Goal: Information Seeking & Learning: Obtain resource

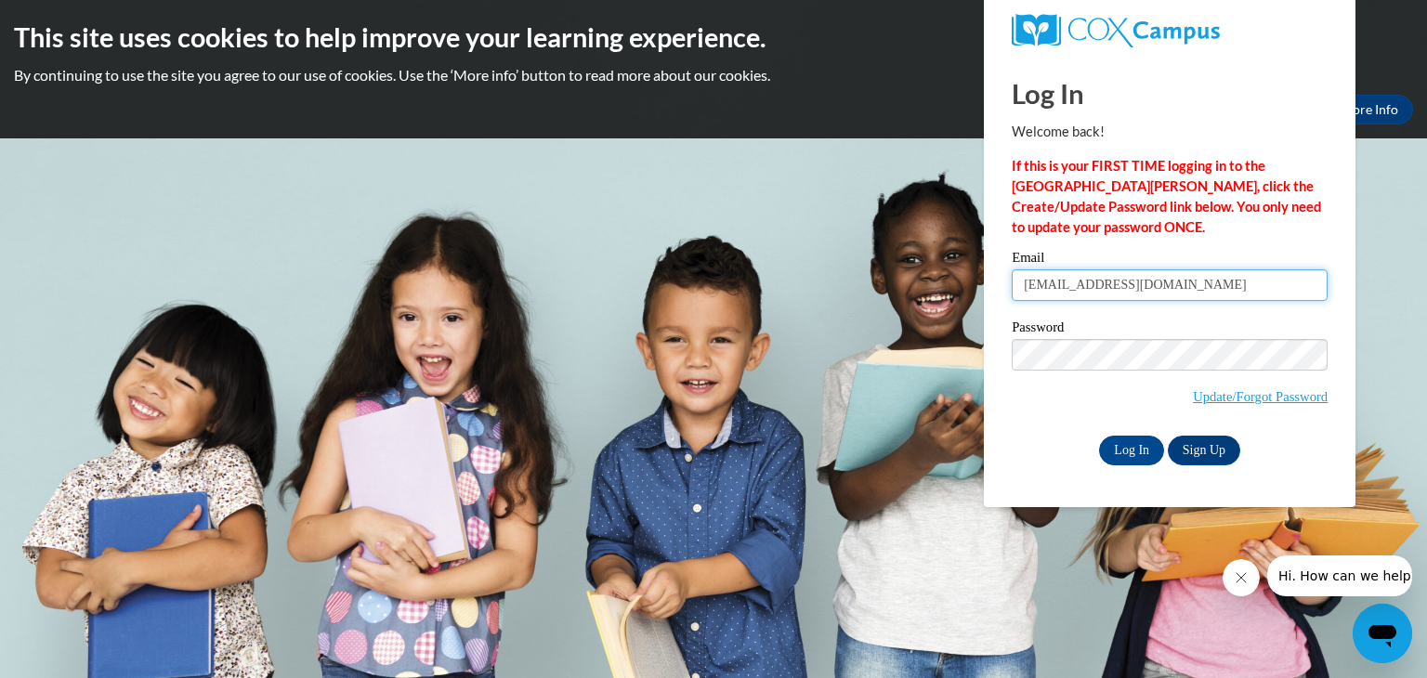
type input "[EMAIL_ADDRESS][DOMAIN_NAME]"
click at [1116, 452] on input "Log In" at bounding box center [1131, 451] width 65 height 30
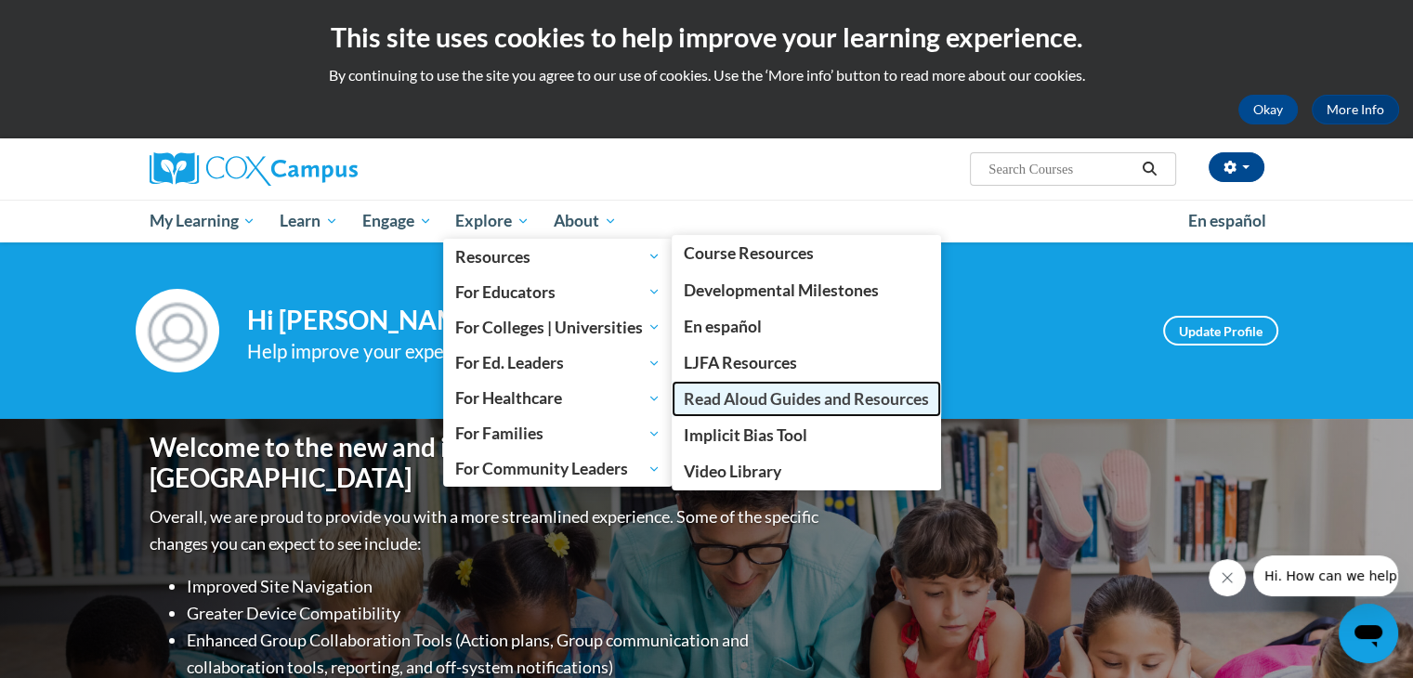
click at [730, 400] on span "Read Aloud Guides and Resources" at bounding box center [806, 399] width 245 height 20
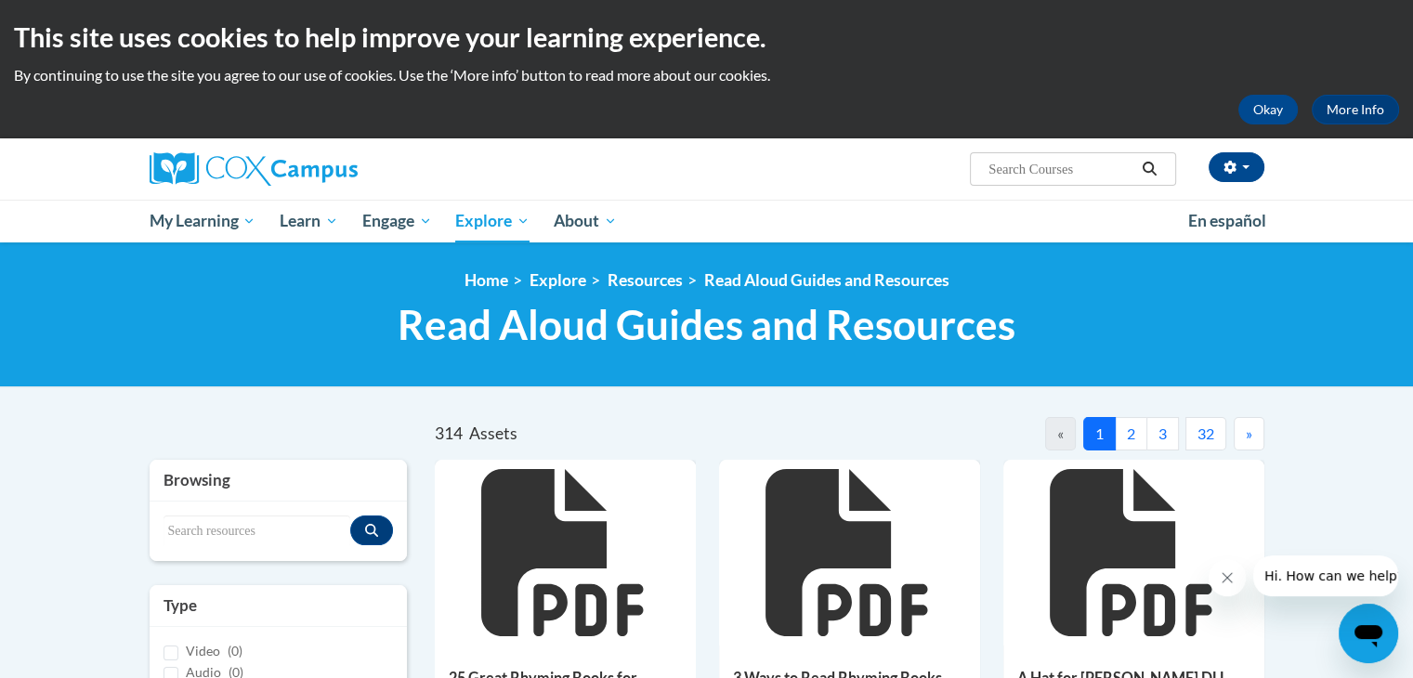
click at [1207, 430] on button "32" at bounding box center [1205, 433] width 41 height 33
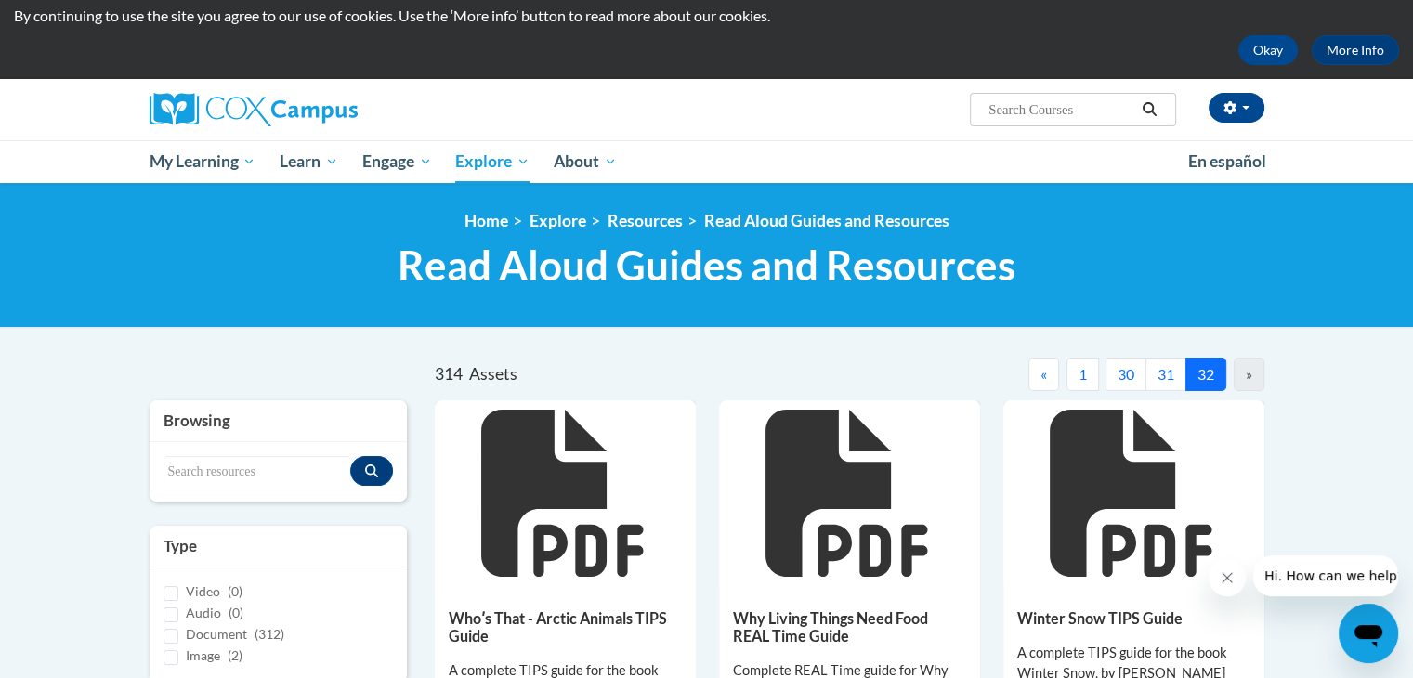
scroll to position [22, 0]
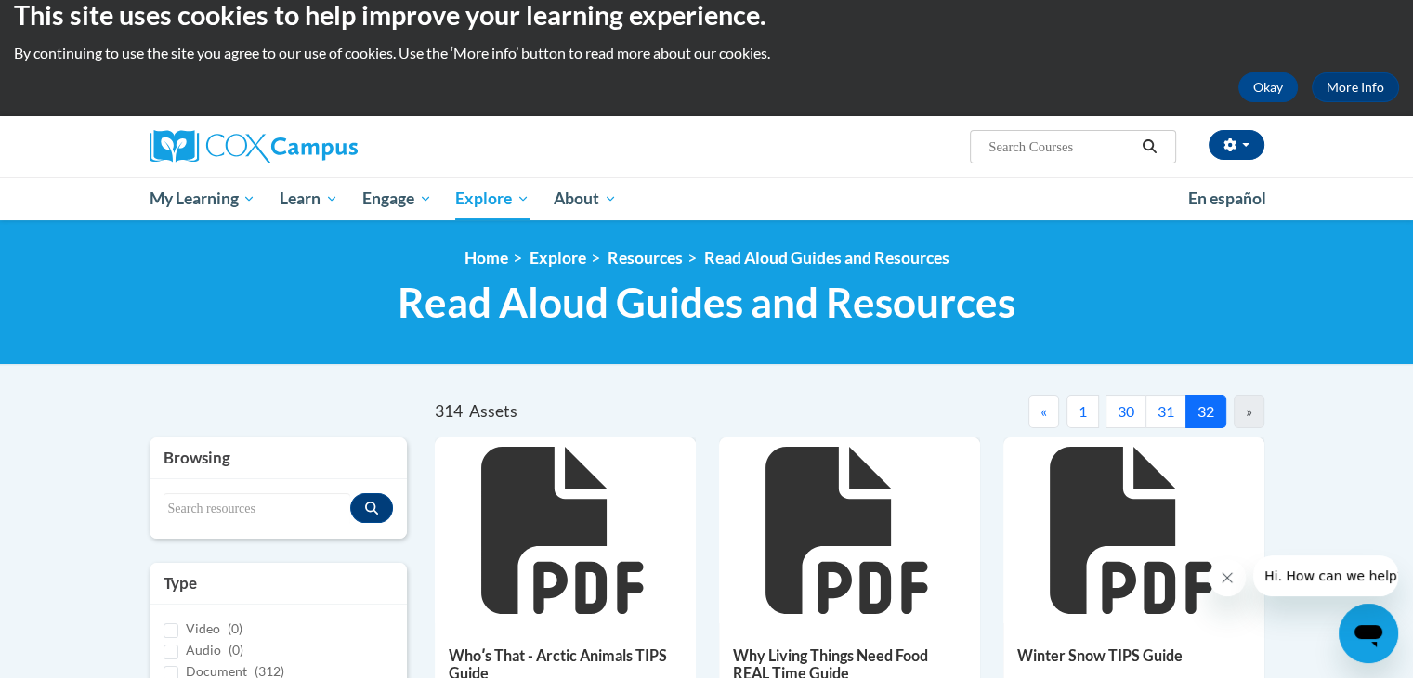
click at [1164, 415] on button "31" at bounding box center [1165, 411] width 41 height 33
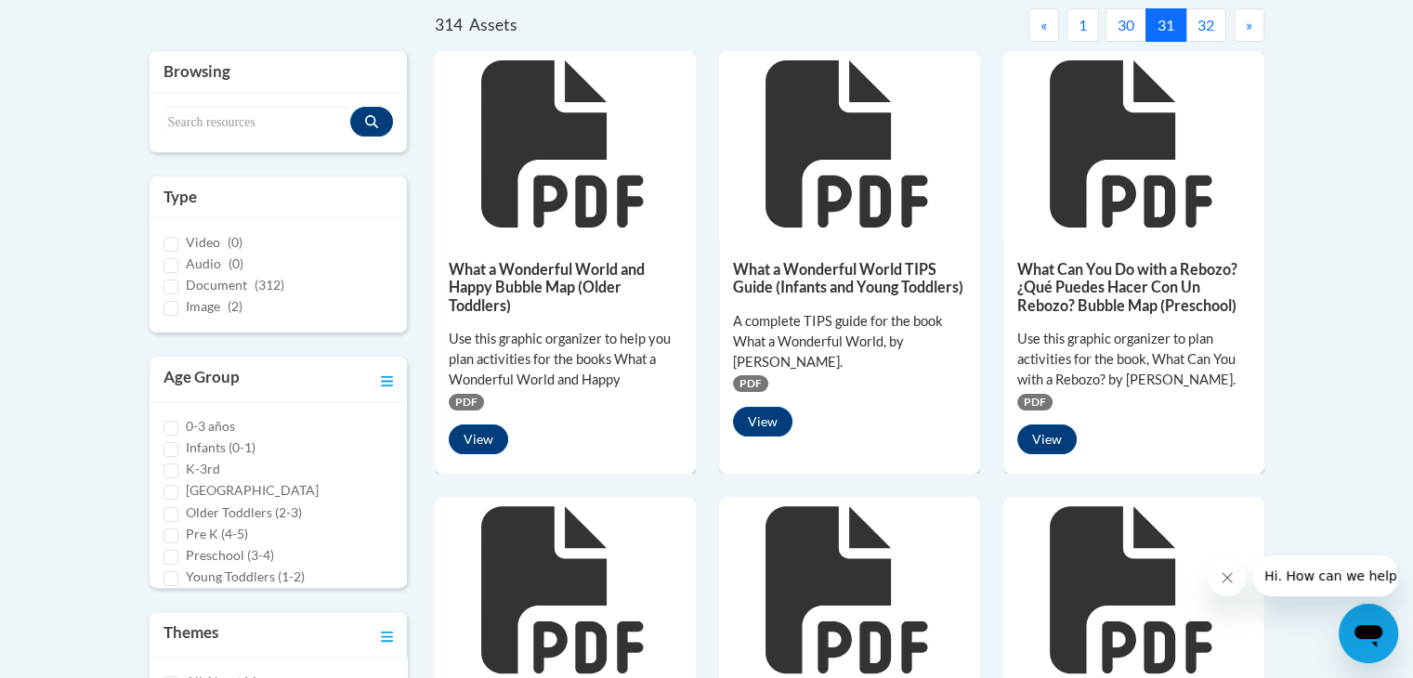
scroll to position [349, 0]
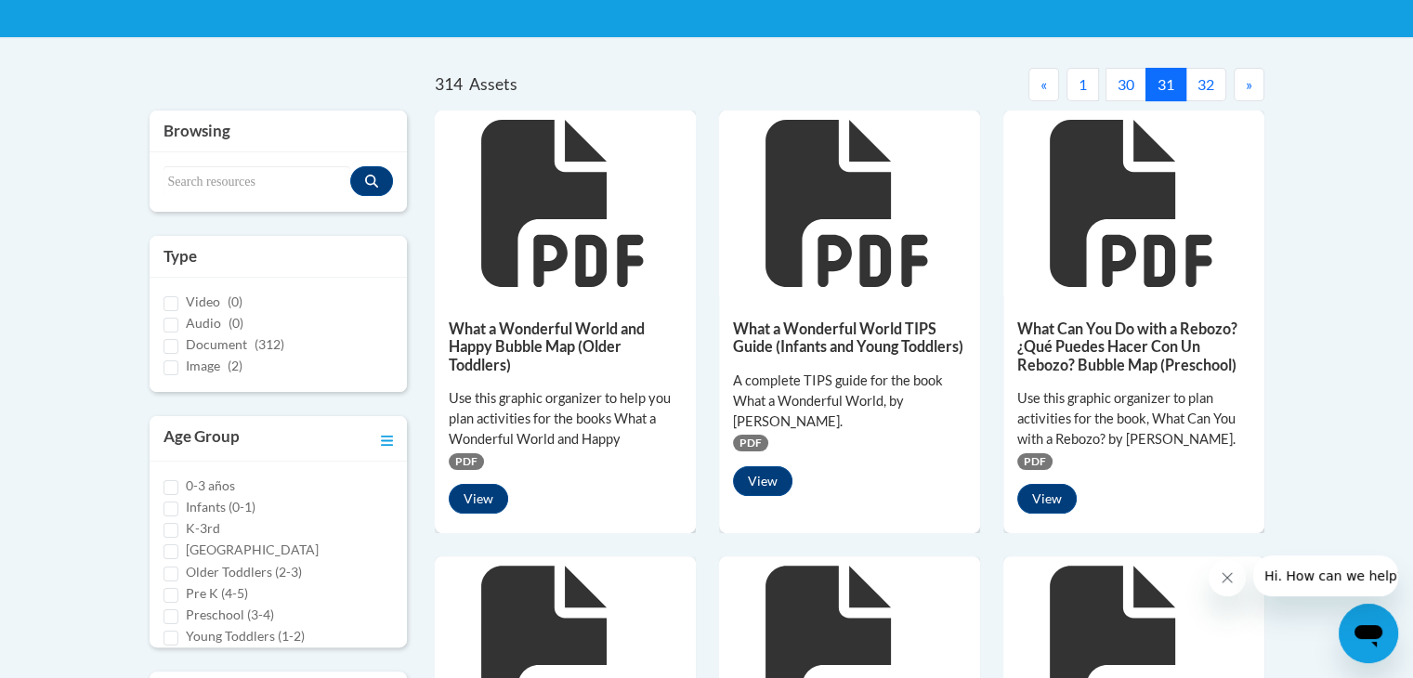
click at [1123, 89] on button "30" at bounding box center [1126, 84] width 41 height 33
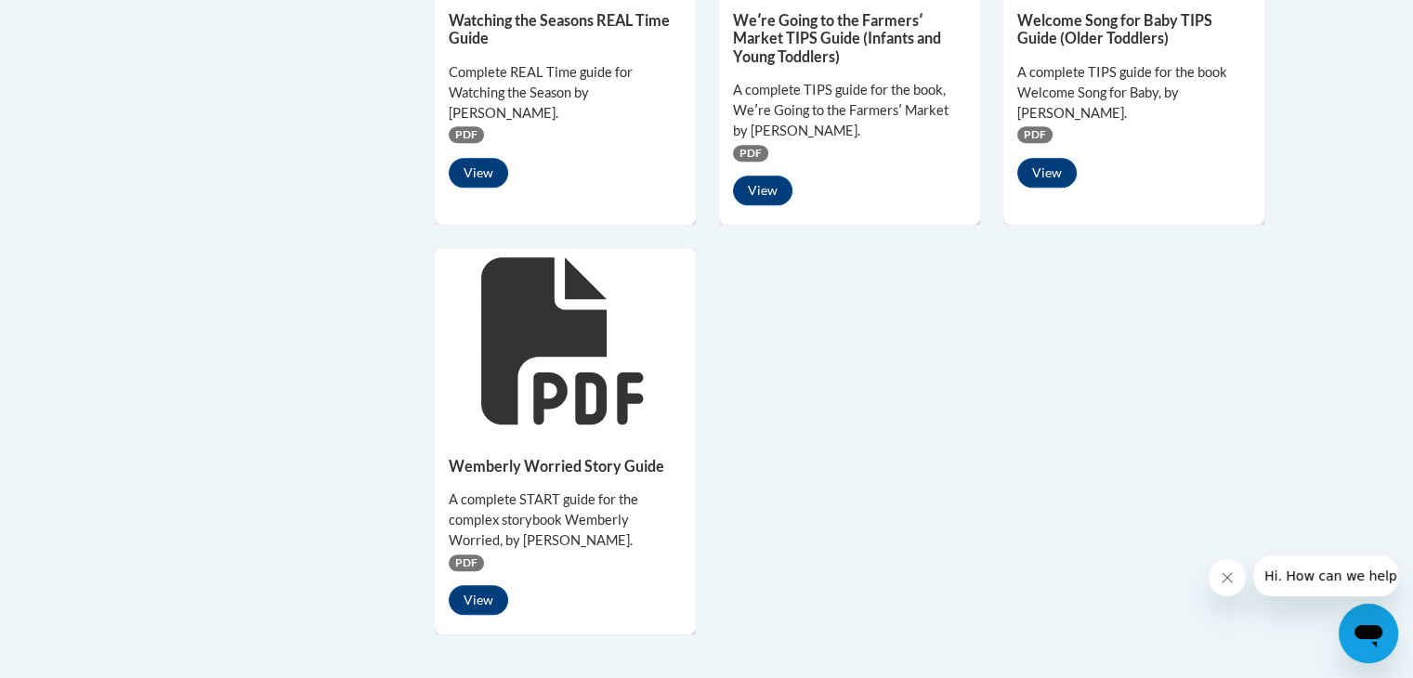
scroll to position [1525, 0]
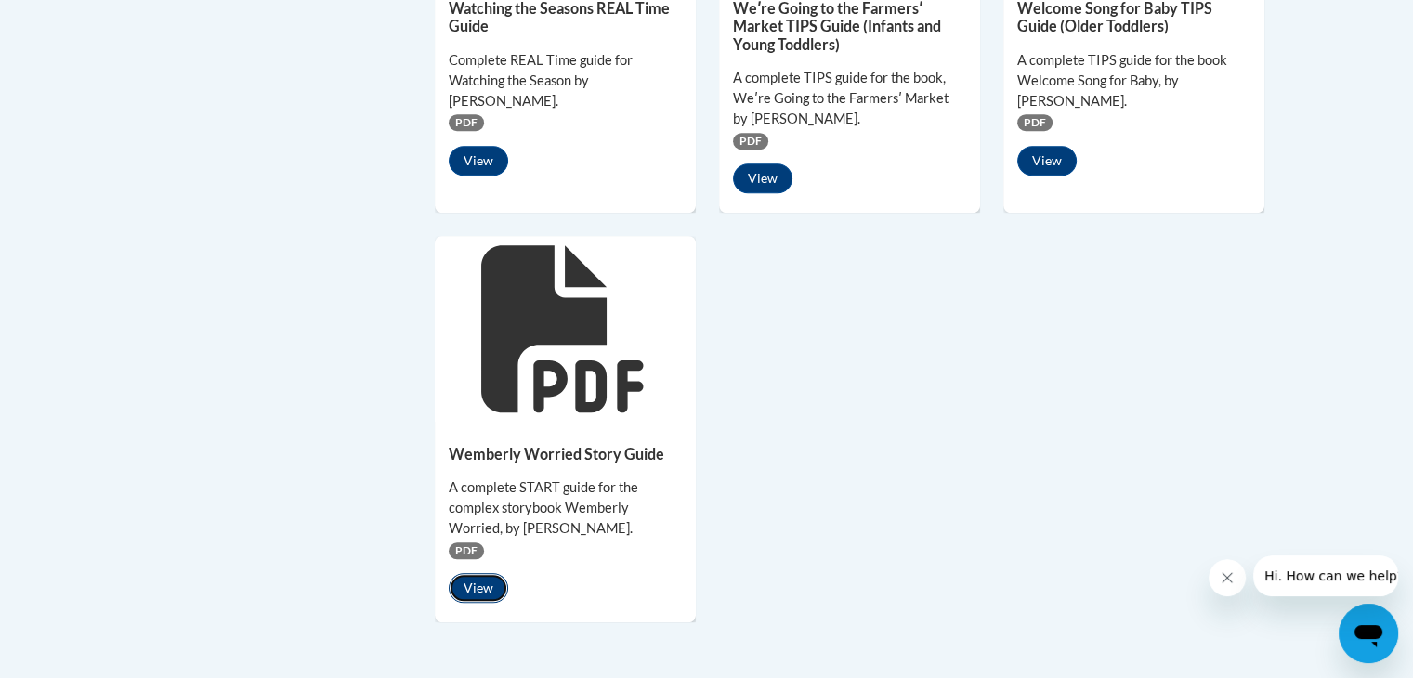
click at [473, 573] on button "View" at bounding box center [478, 588] width 59 height 30
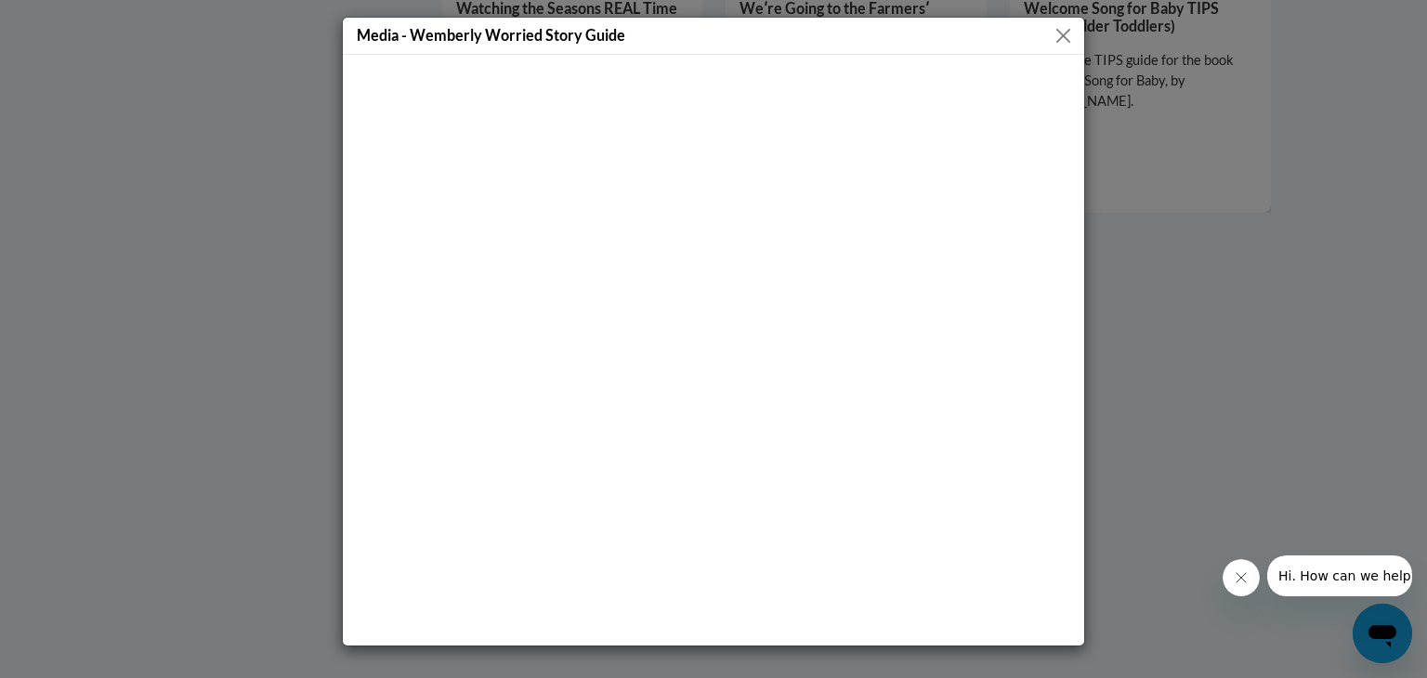
click at [1063, 34] on button "Close" at bounding box center [1063, 35] width 23 height 23
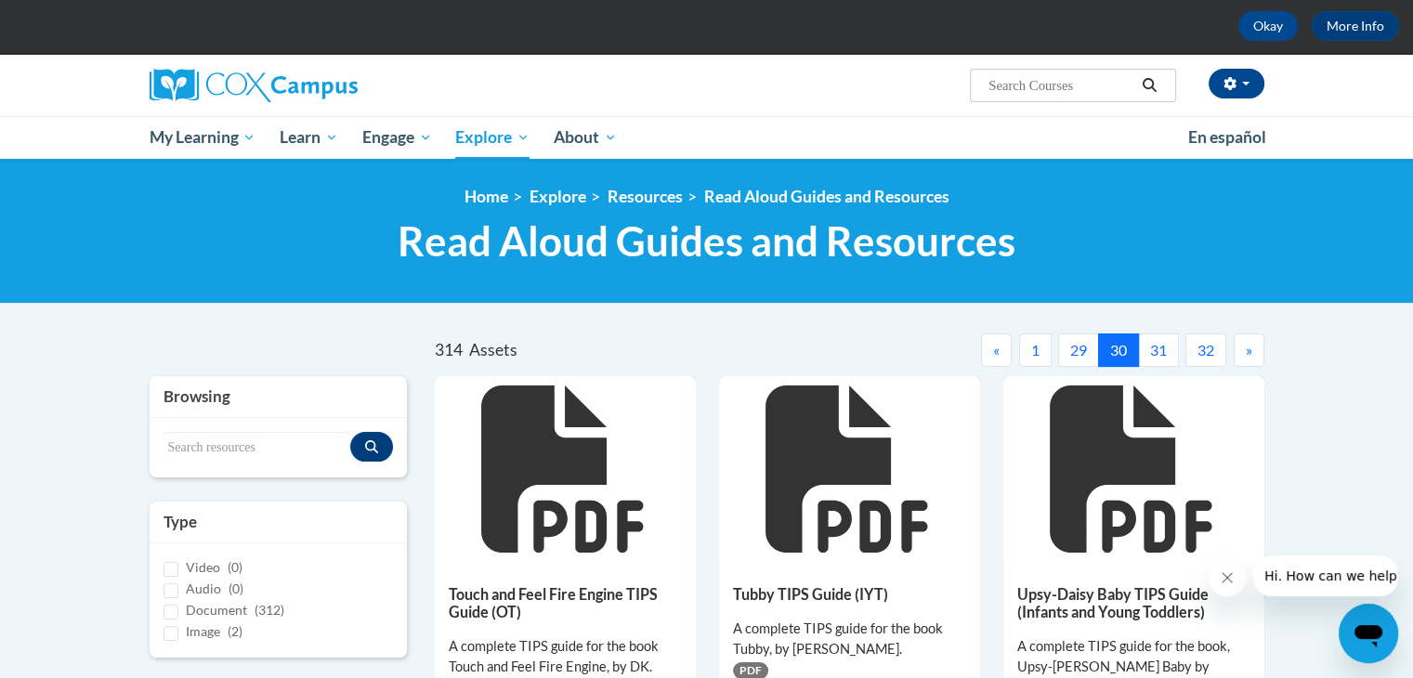
scroll to position [31, 0]
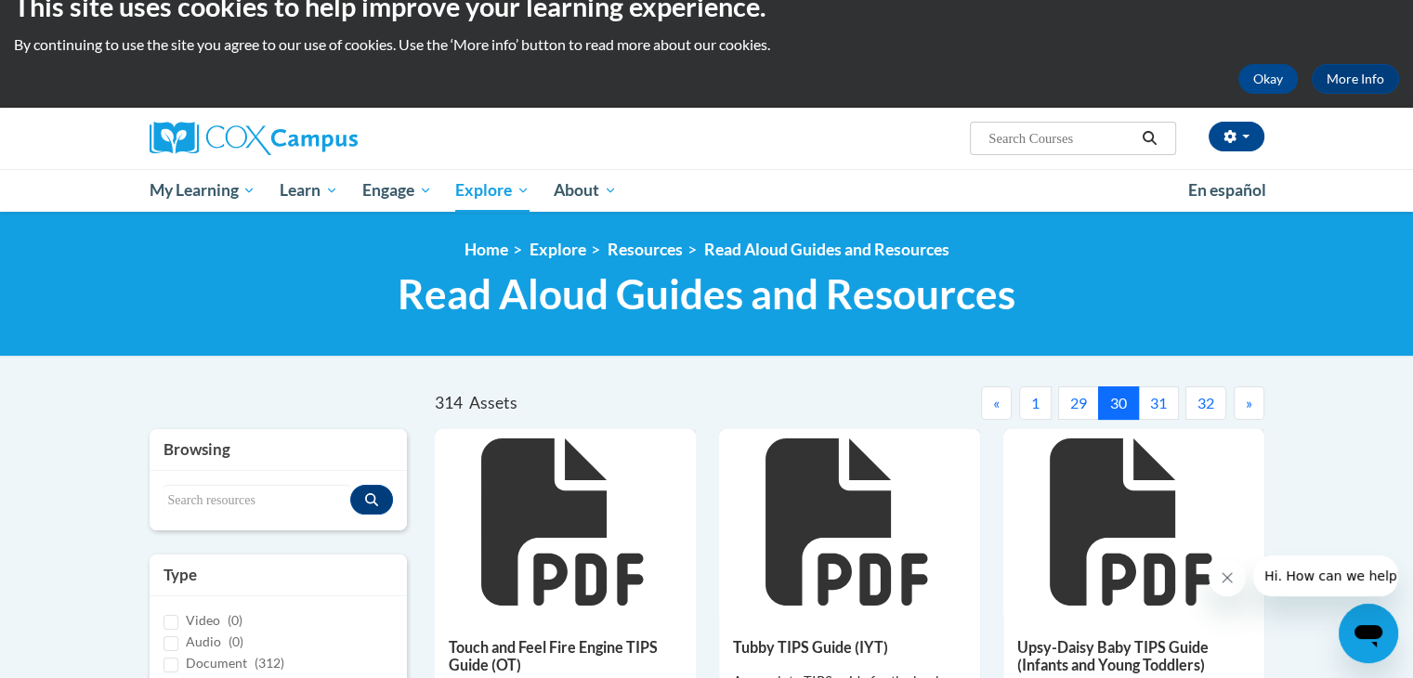
click at [1076, 398] on button "29" at bounding box center [1078, 402] width 41 height 33
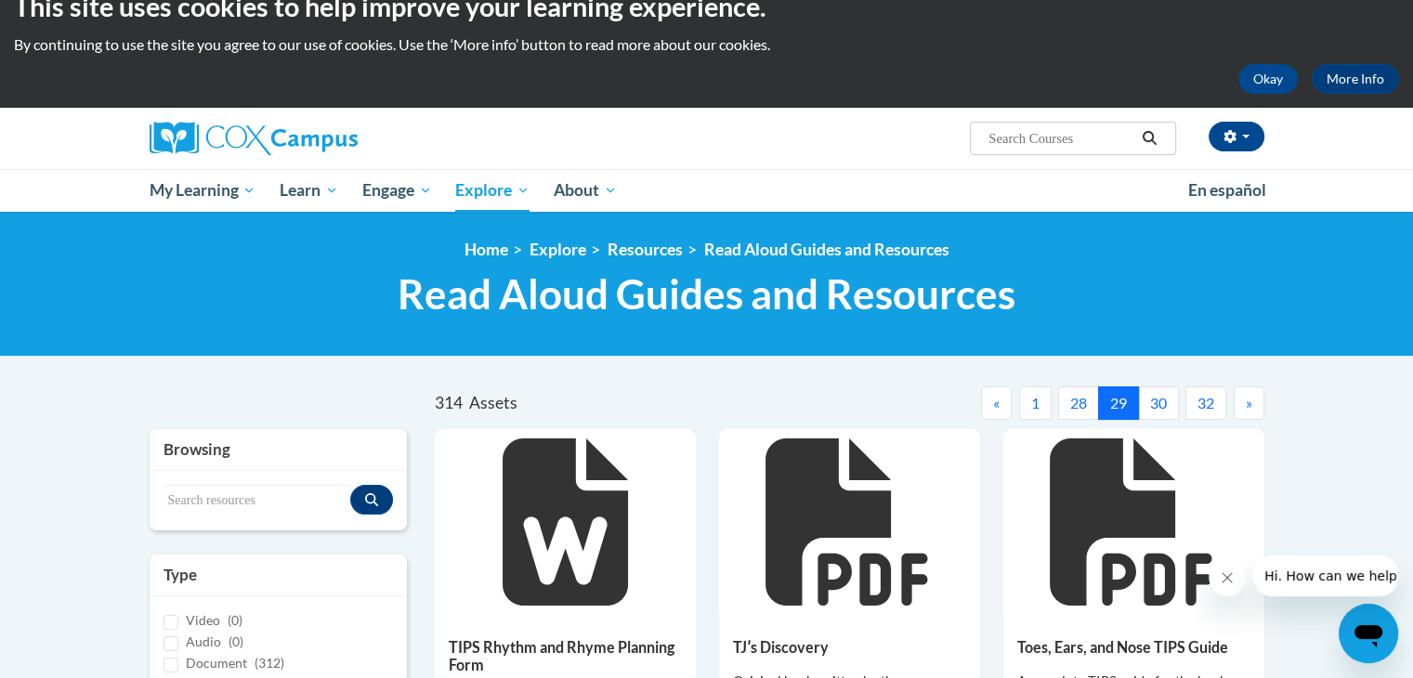
click at [1076, 398] on button "28" at bounding box center [1078, 402] width 41 height 33
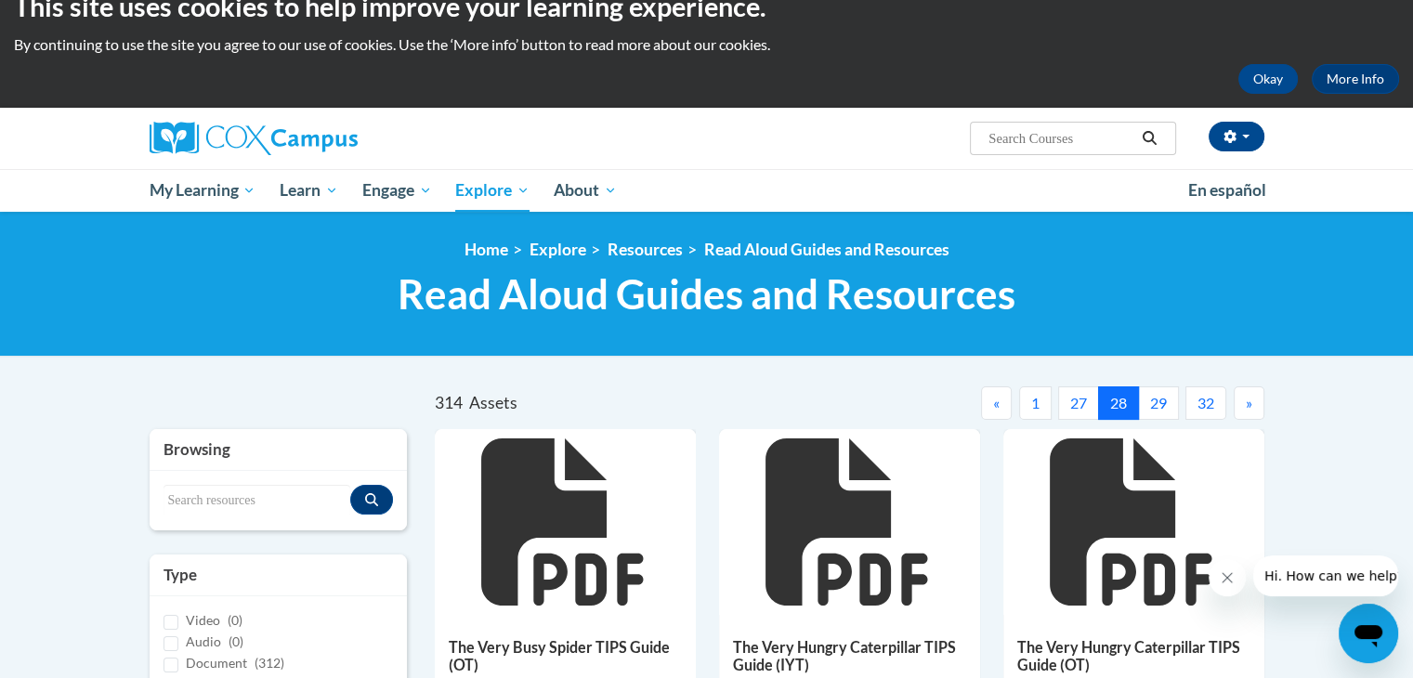
click at [1076, 398] on button "27" at bounding box center [1078, 402] width 41 height 33
click at [1076, 398] on button "26" at bounding box center [1078, 402] width 41 height 33
click at [1076, 398] on button "25" at bounding box center [1078, 402] width 41 height 33
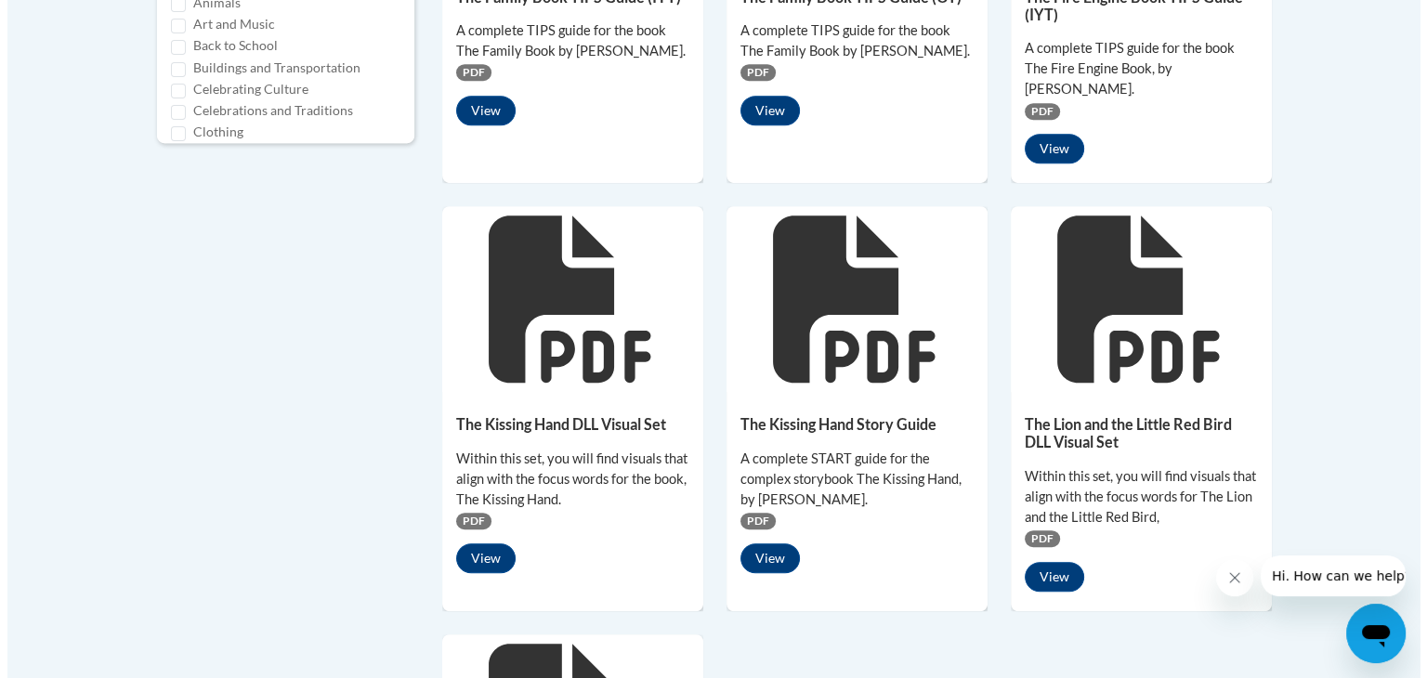
scroll to position [1135, 0]
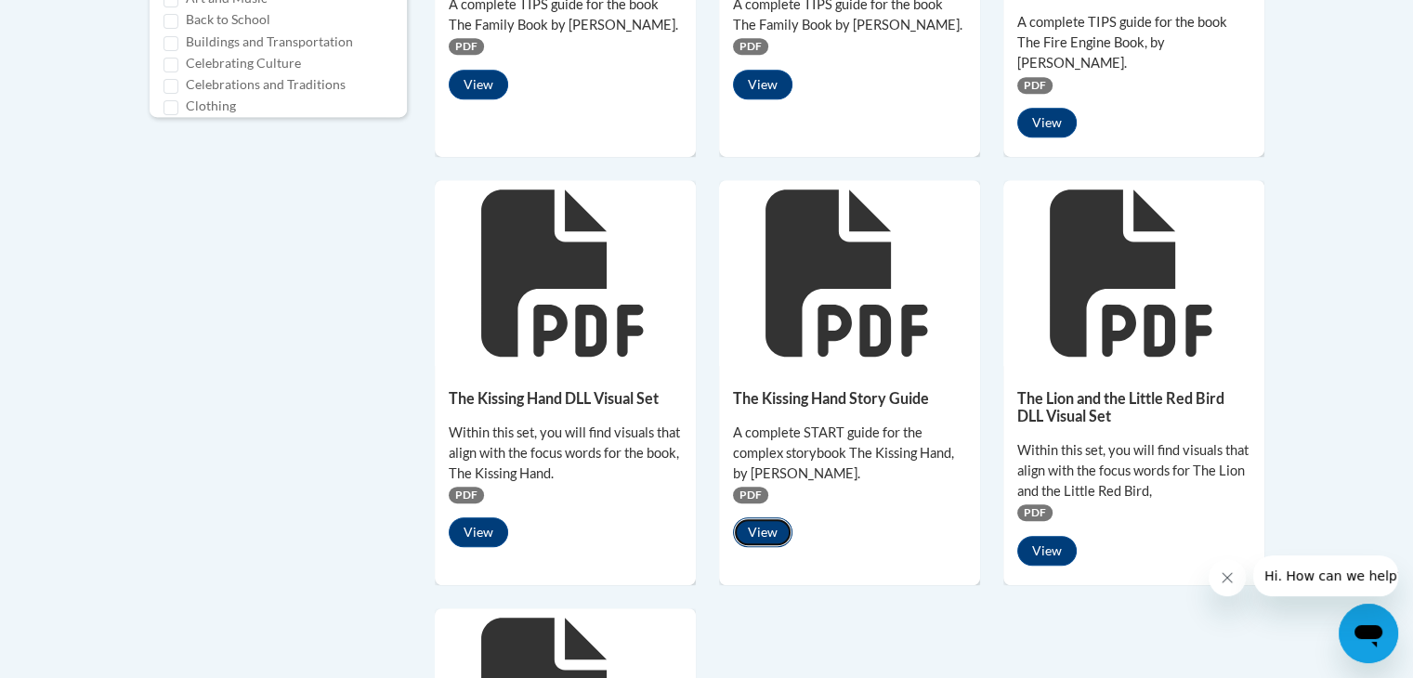
click at [758, 517] on button "View" at bounding box center [762, 532] width 59 height 30
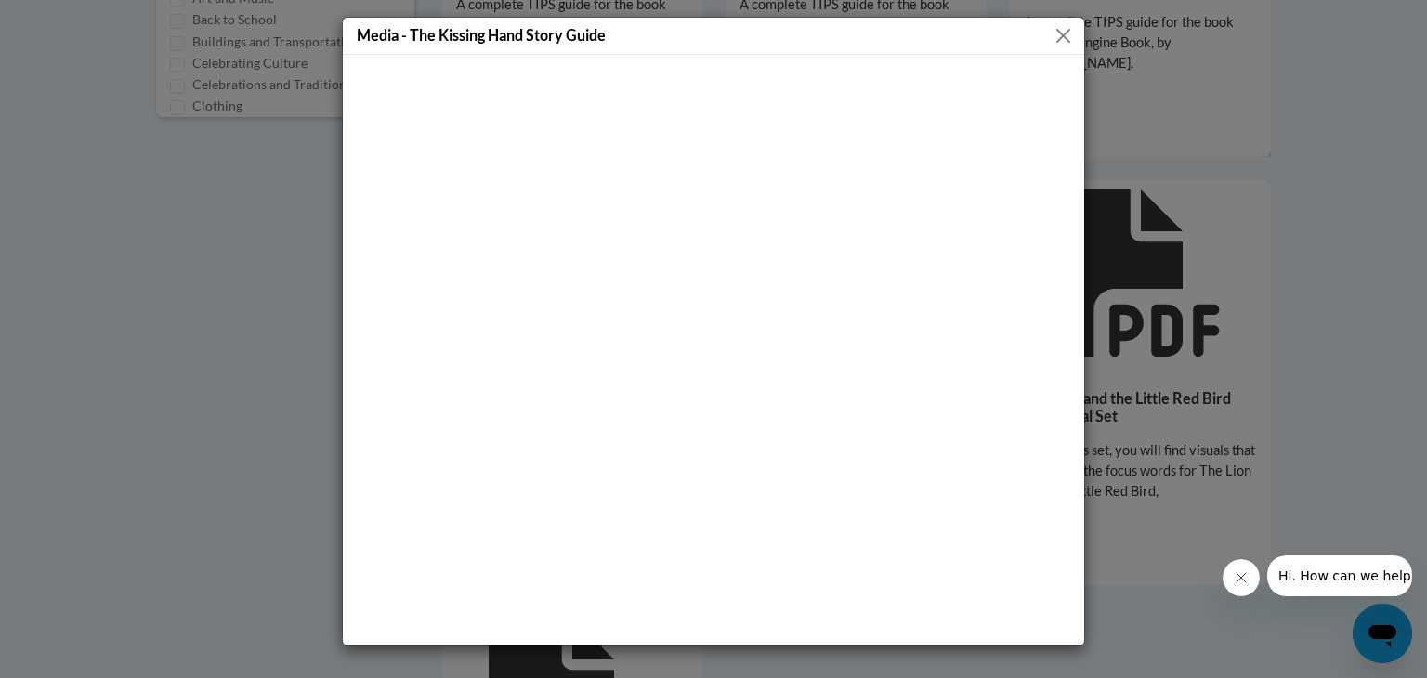
click at [1056, 35] on button "Close" at bounding box center [1063, 35] width 23 height 23
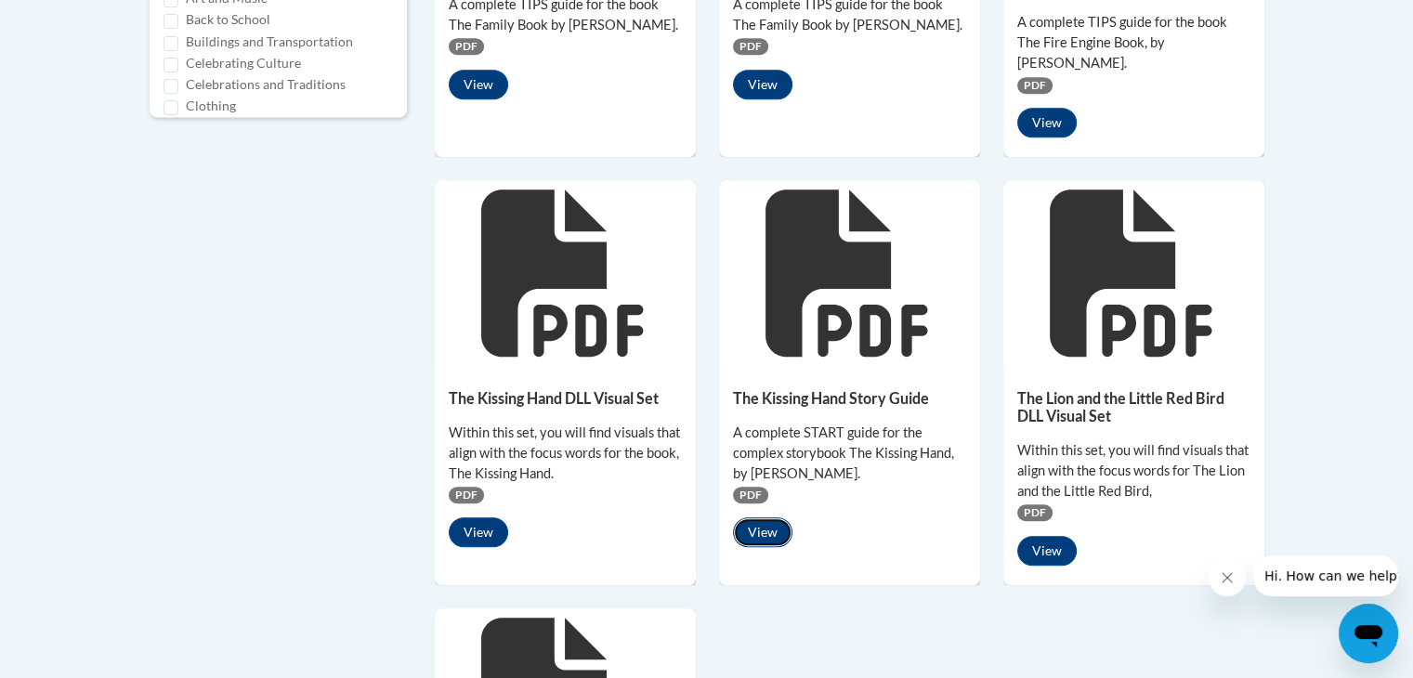
click at [780, 517] on button "View" at bounding box center [762, 532] width 59 height 30
